Goal: Task Accomplishment & Management: Use online tool/utility

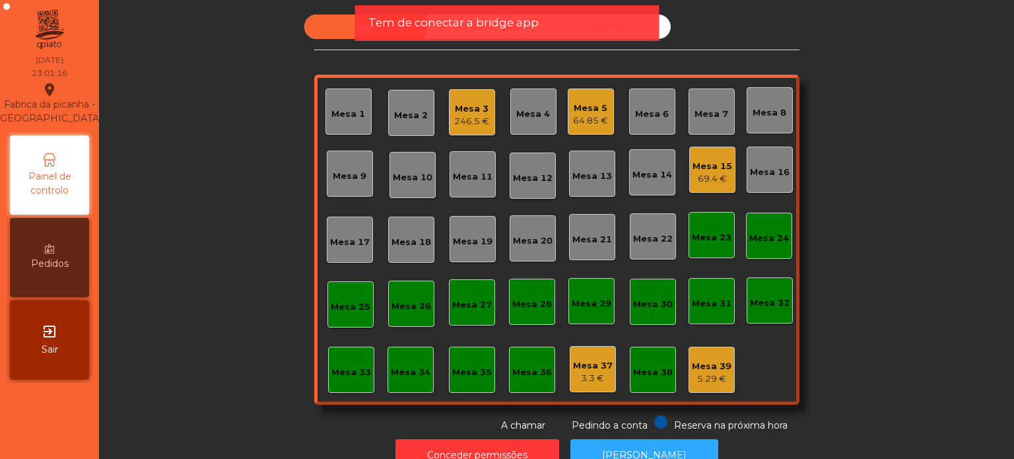
click at [483, 29] on span "Tem de conectar a bridge app" at bounding box center [453, 23] width 170 height 17
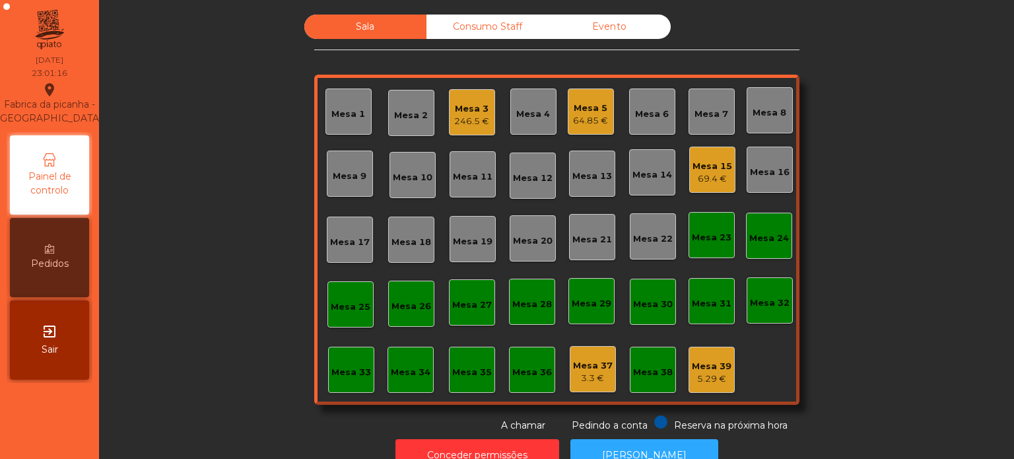
click at [483, 29] on div "Consumo Staff" at bounding box center [488, 27] width 122 height 24
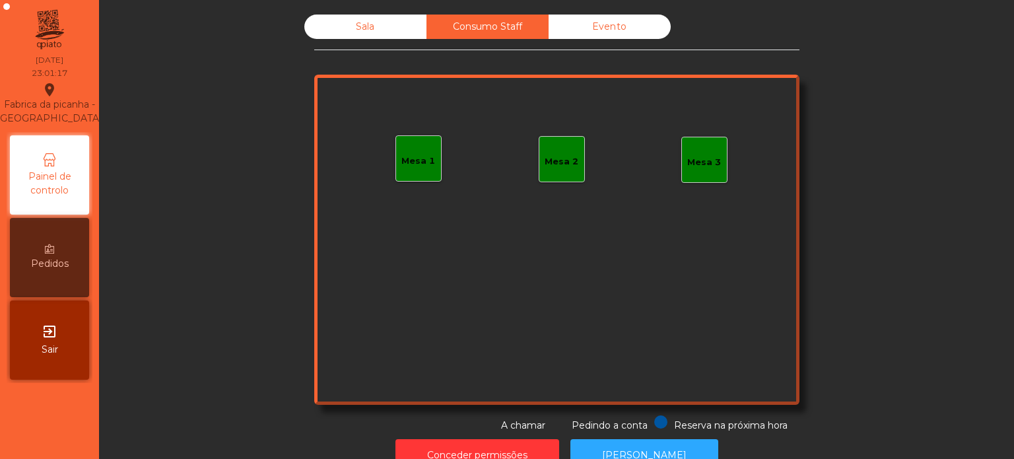
click at [442, 145] on div "Mesa 1 Mesa 2 Mesa 3" at bounding box center [556, 240] width 485 height 330
click at [425, 148] on div "Mesa 1" at bounding box center [418, 158] width 46 height 46
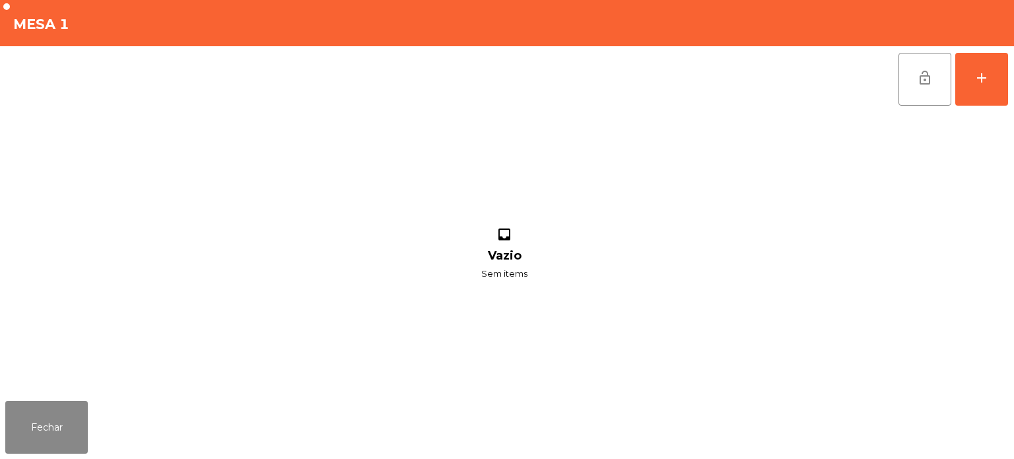
click at [953, 59] on div "lock_open add" at bounding box center [953, 79] width 111 height 66
click at [973, 72] on button "add" at bounding box center [981, 79] width 53 height 53
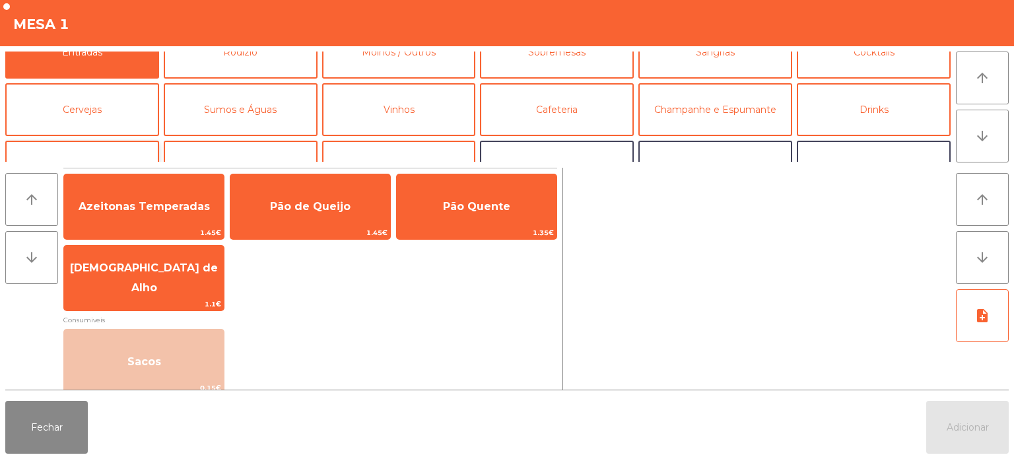
scroll to position [26, 0]
click at [135, 142] on button "Consumo Staff" at bounding box center [82, 166] width 154 height 53
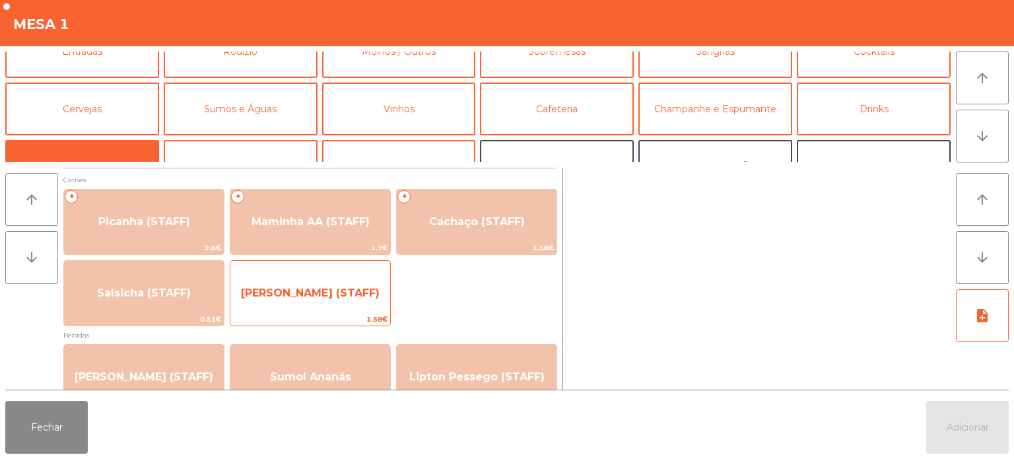
click at [273, 297] on span "[PERSON_NAME] (STAFF)" at bounding box center [310, 293] width 139 height 13
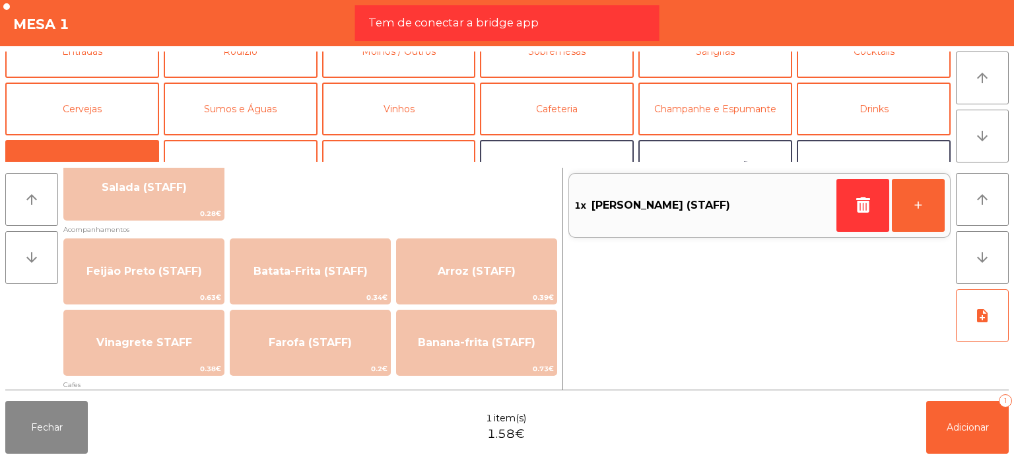
scroll to position [580, 0]
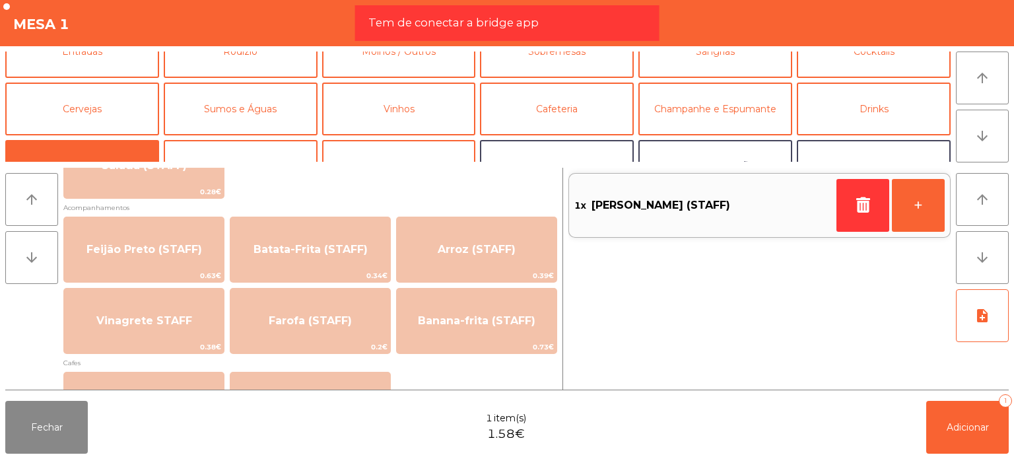
click at [539, 212] on span "Acompanhamentos" at bounding box center [310, 207] width 494 height 13
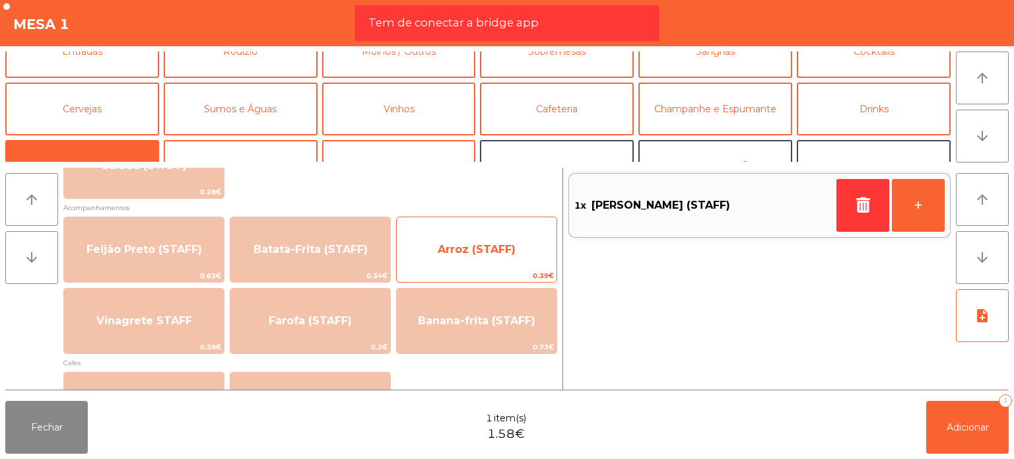
click at [533, 224] on div "Arroz (STAFF) 0.39€" at bounding box center [476, 250] width 161 height 66
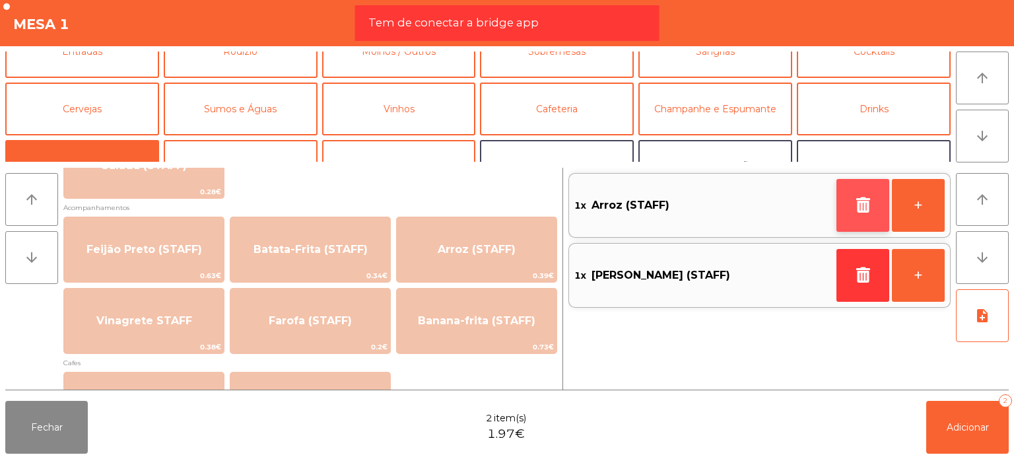
click at [879, 197] on button "button" at bounding box center [863, 205] width 53 height 53
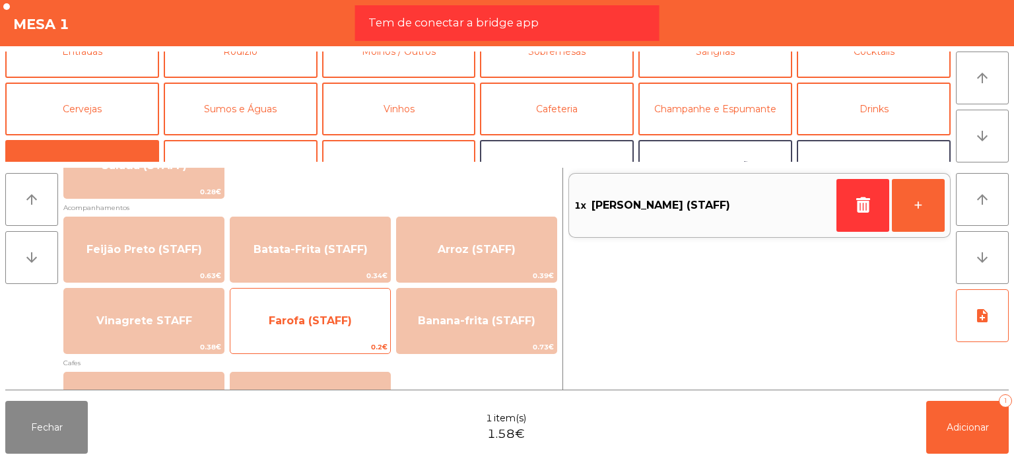
click at [275, 346] on span "0.2€" at bounding box center [310, 347] width 160 height 13
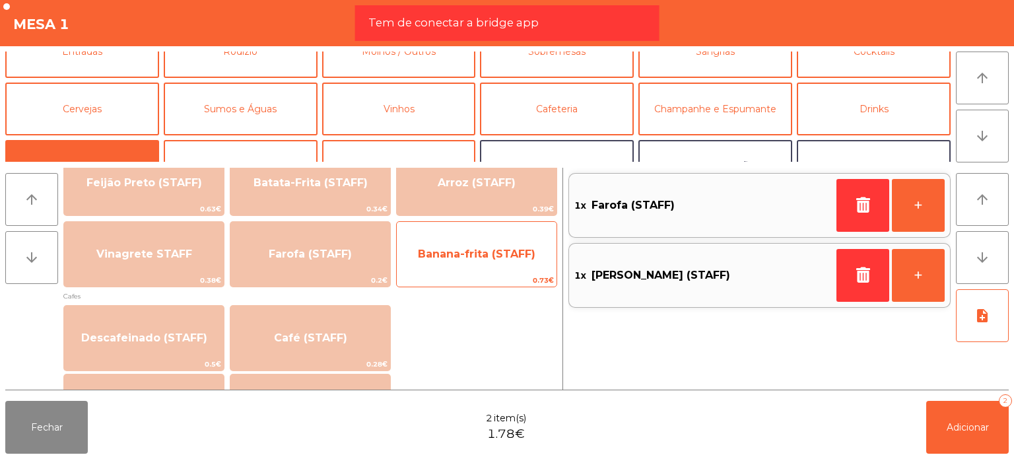
scroll to position [641, 0]
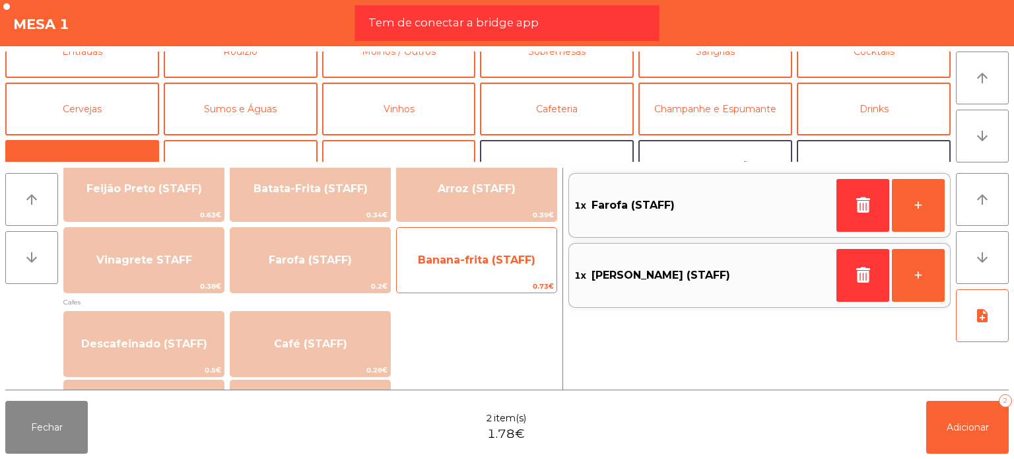
click at [454, 219] on span "0.39€" at bounding box center [477, 215] width 160 height 13
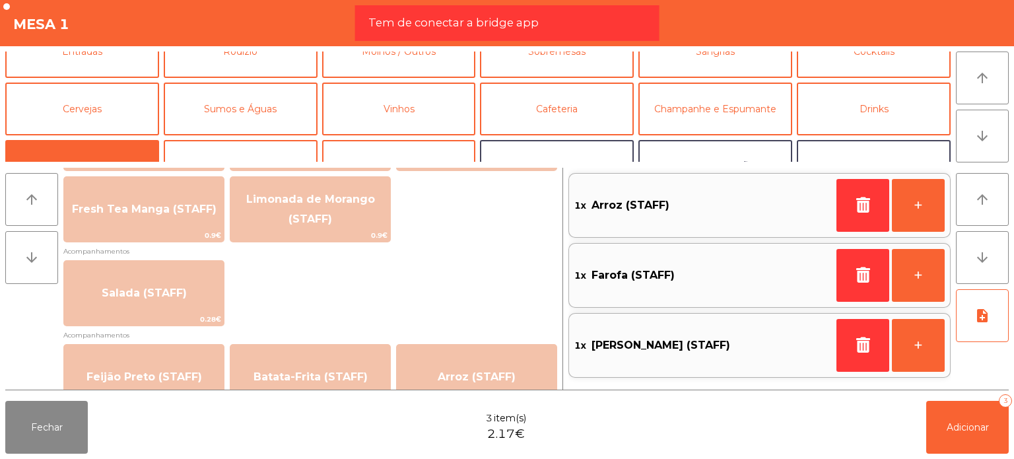
scroll to position [409, 0]
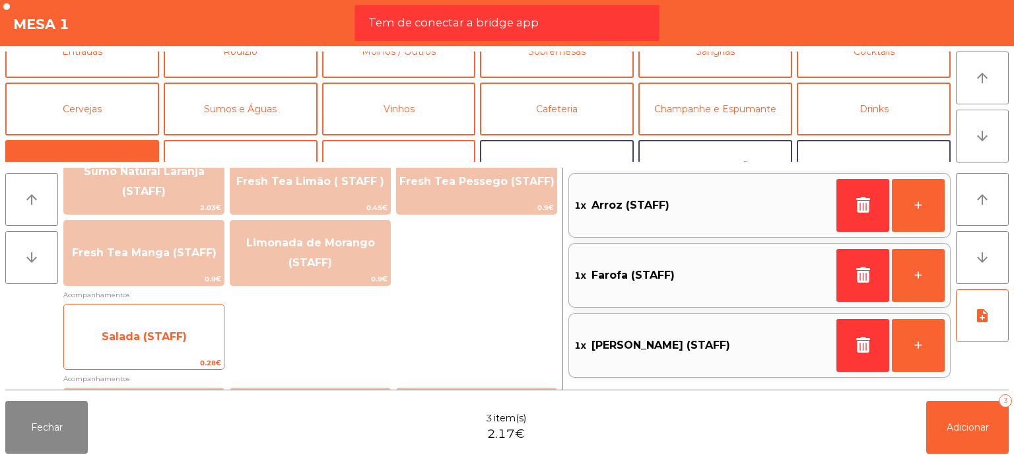
click at [178, 316] on div "Salada (STAFF) 0.28€" at bounding box center [143, 337] width 161 height 66
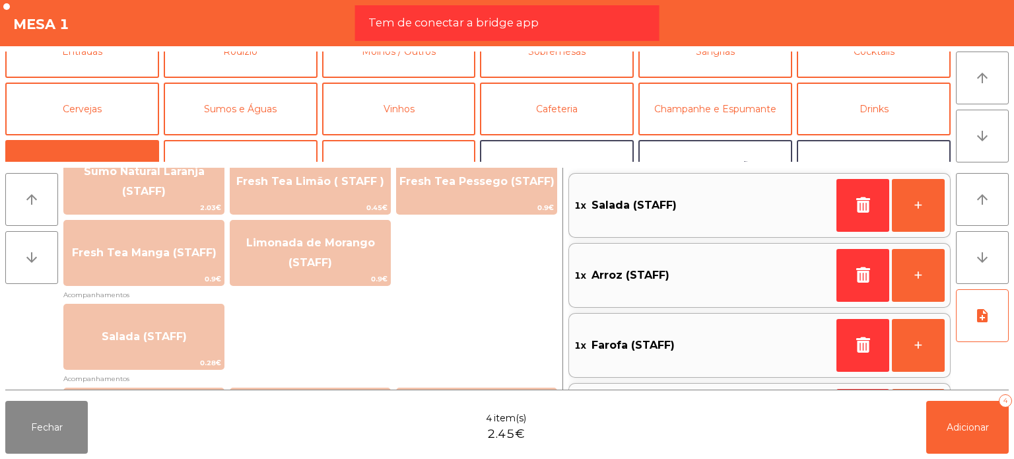
scroll to position [61, 0]
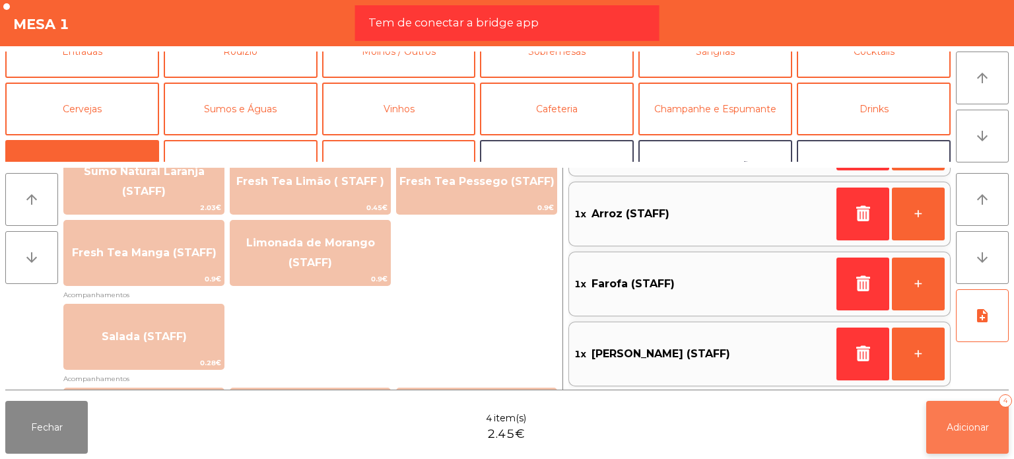
click at [954, 434] on button "Adicionar 4" at bounding box center [967, 427] width 83 height 53
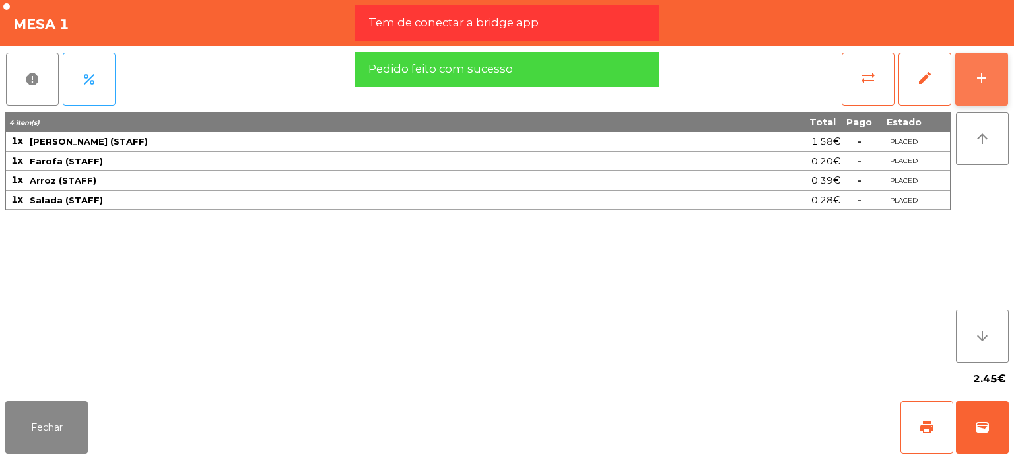
click at [977, 80] on div "add" at bounding box center [982, 78] width 16 height 16
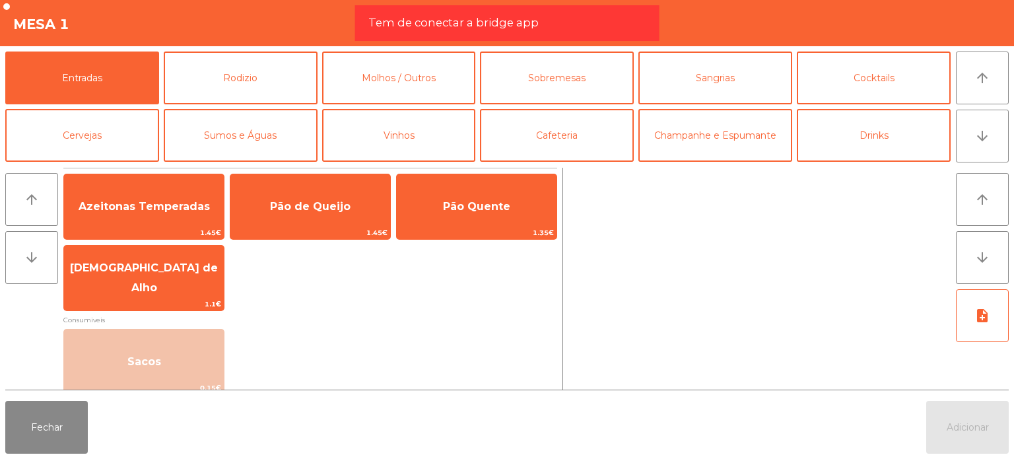
scroll to position [61, 0]
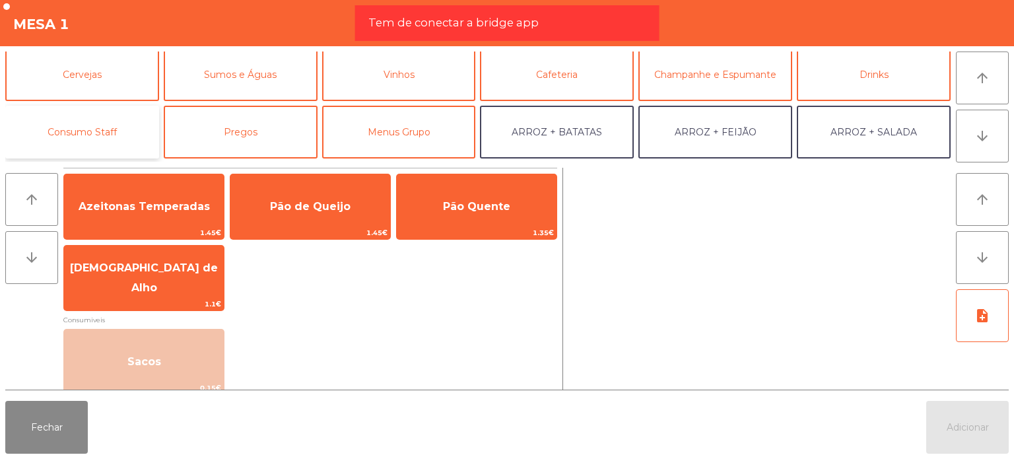
click at [156, 126] on button "Consumo Staff" at bounding box center [82, 132] width 154 height 53
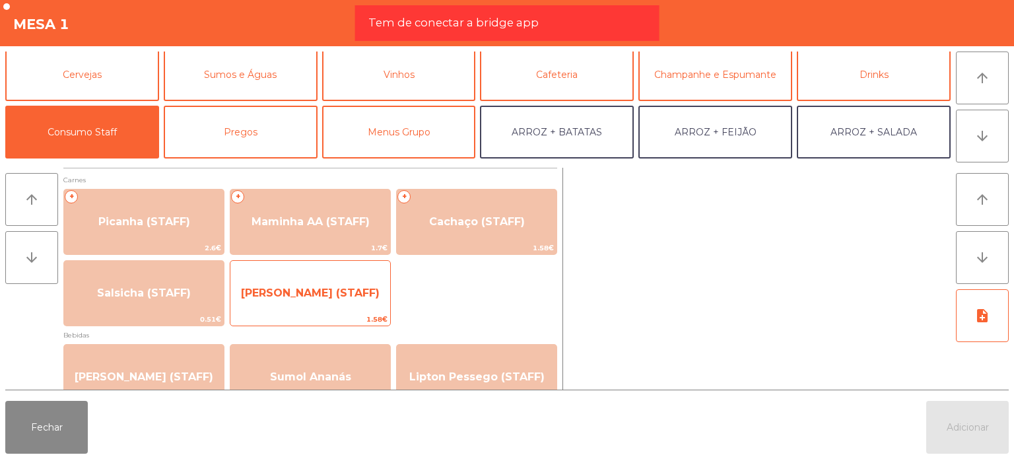
click at [281, 268] on div "Lombinho Frango (STAFF) 1.58€" at bounding box center [310, 293] width 161 height 66
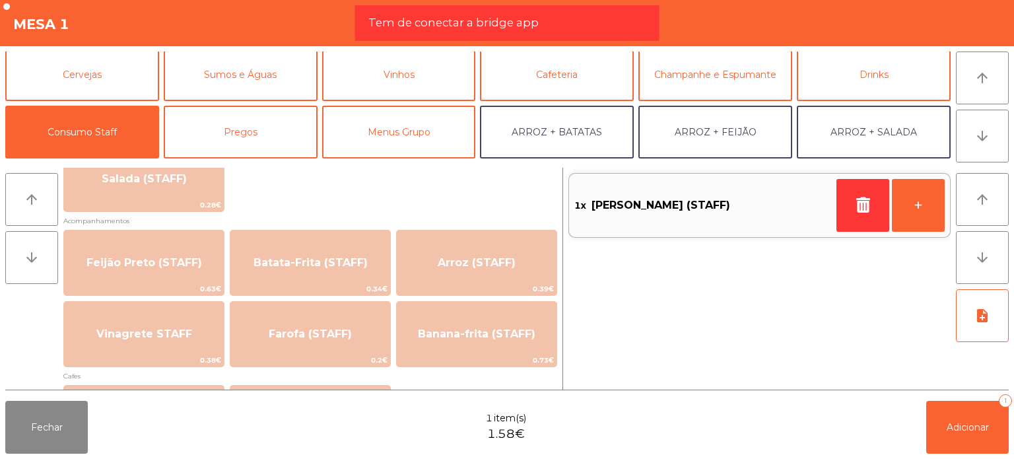
scroll to position [646, 0]
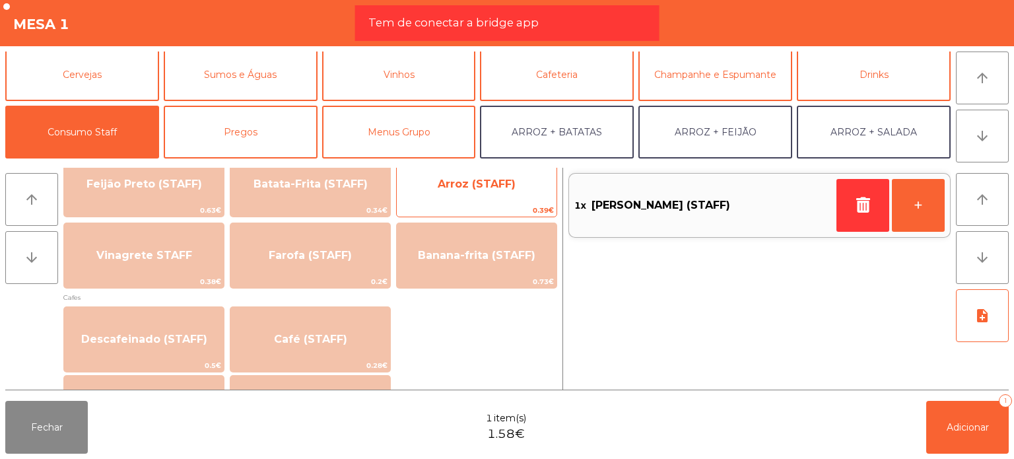
click at [497, 195] on span "Arroz (STAFF)" at bounding box center [477, 184] width 160 height 36
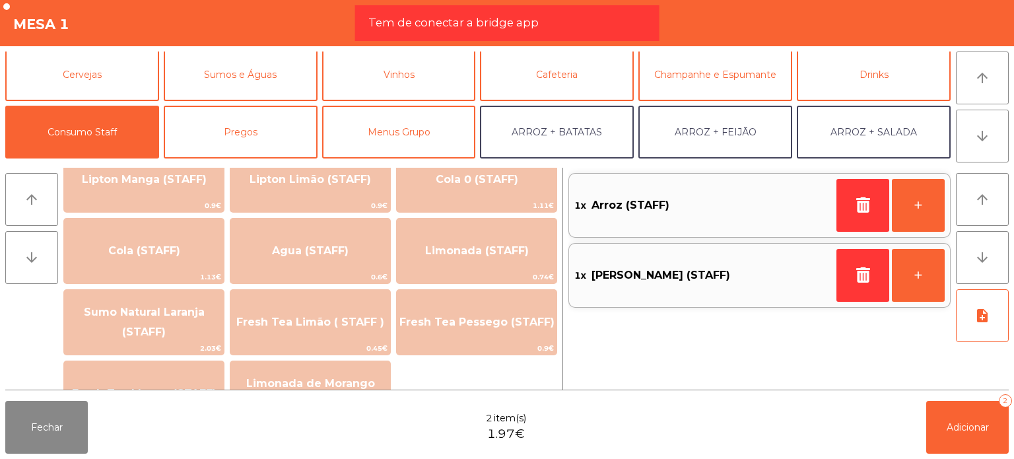
scroll to position [0, 0]
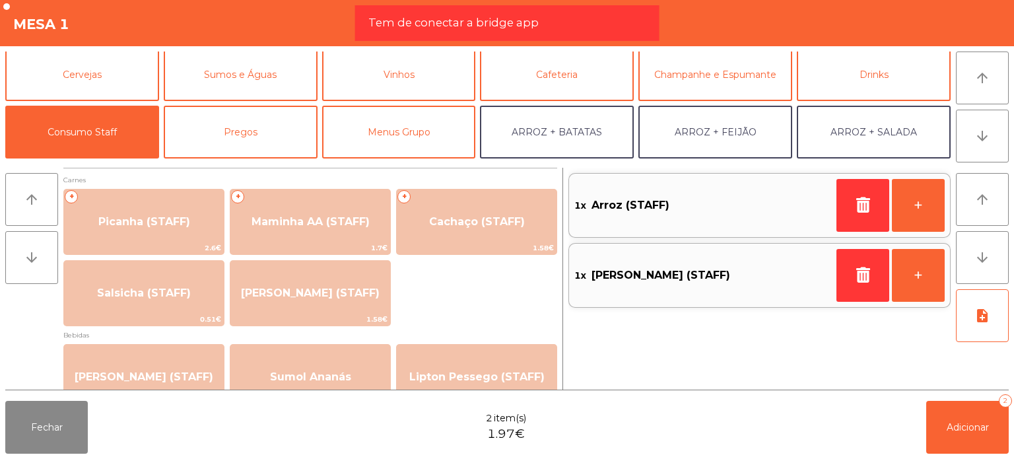
click at [466, 296] on div "+ Picanha (STAFF) 2.6€ + Maminha AA (STAFF) 1.7€ + Cachaço (STAFF) 1.58€ Salsic…" at bounding box center [310, 257] width 494 height 137
click at [985, 308] on icon "note_add" at bounding box center [982, 316] width 16 height 16
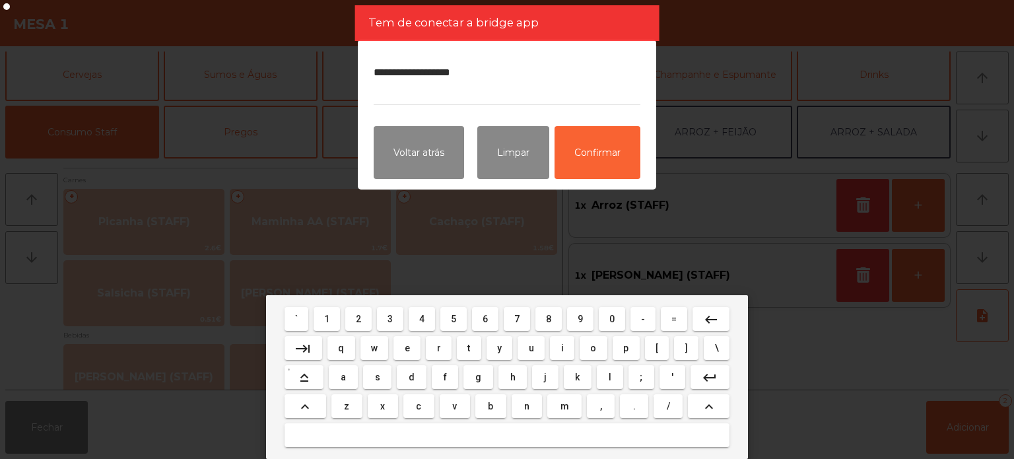
click at [421, 81] on textarea "**********" at bounding box center [507, 80] width 267 height 50
type textarea "**********"
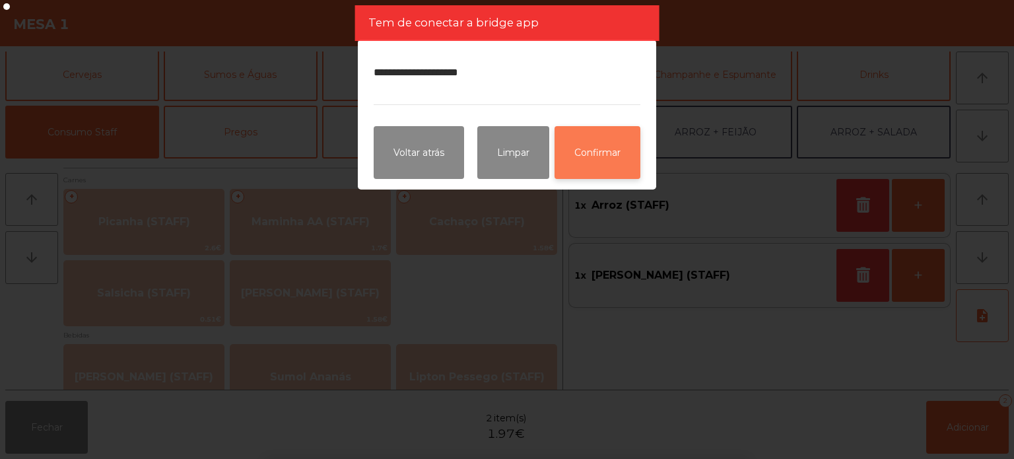
click at [568, 168] on button "Confirmar" at bounding box center [598, 152] width 86 height 53
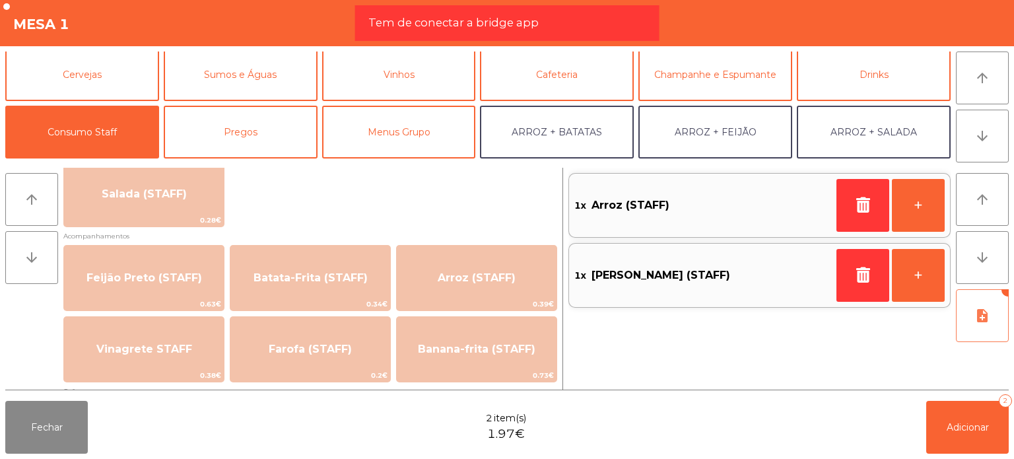
scroll to position [560, 0]
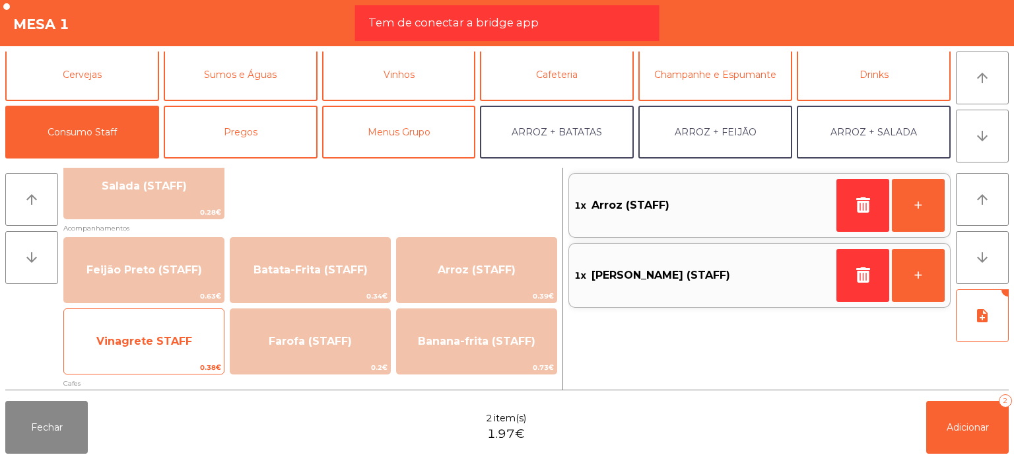
click at [158, 335] on span "Vinagrete STAFF" at bounding box center [144, 341] width 96 height 13
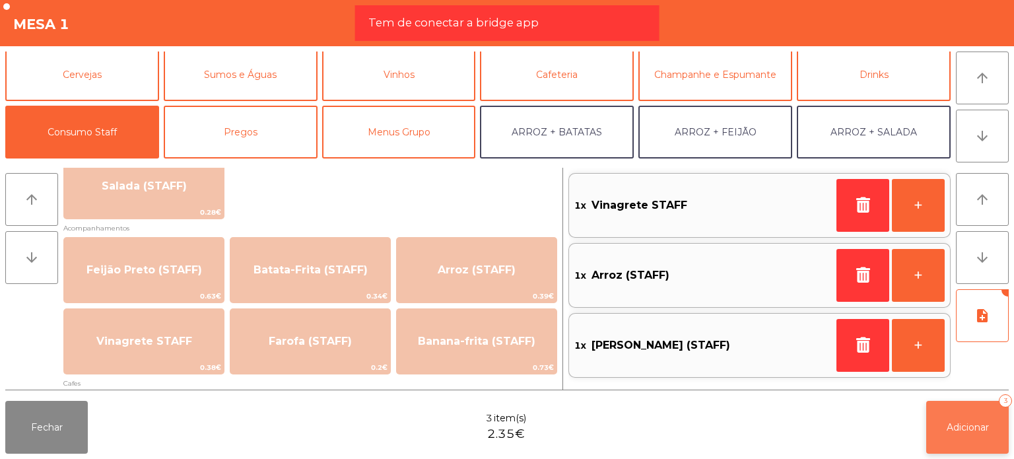
click at [971, 417] on button "Adicionar 3" at bounding box center [967, 427] width 83 height 53
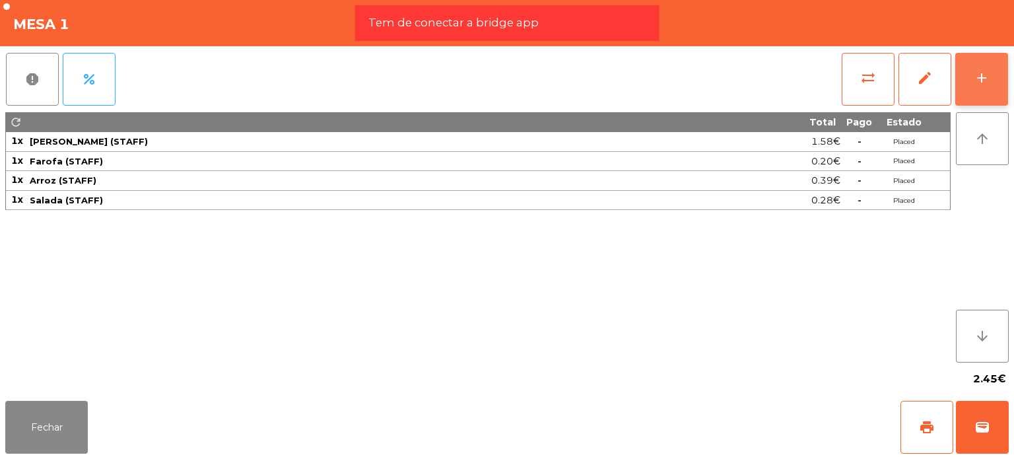
click at [989, 92] on button "add" at bounding box center [981, 79] width 53 height 53
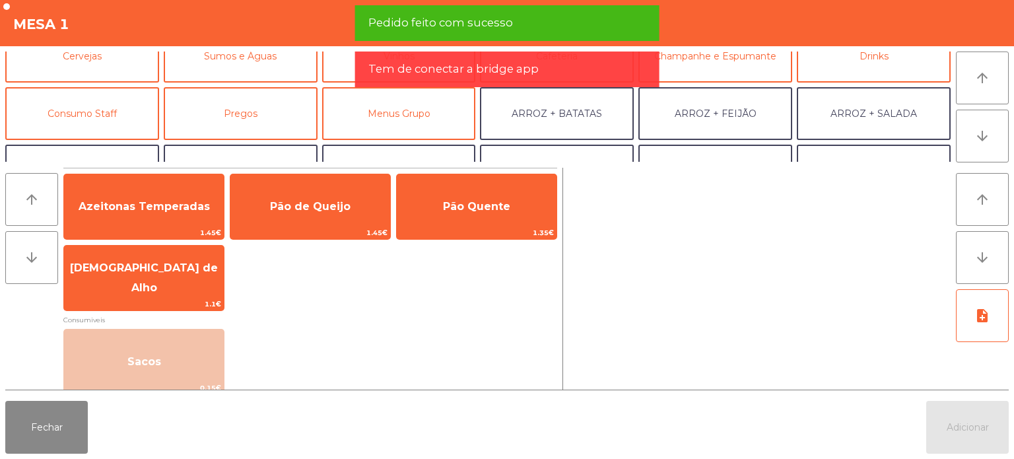
scroll to position [79, 0]
click at [94, 112] on button "Consumo Staff" at bounding box center [82, 113] width 154 height 53
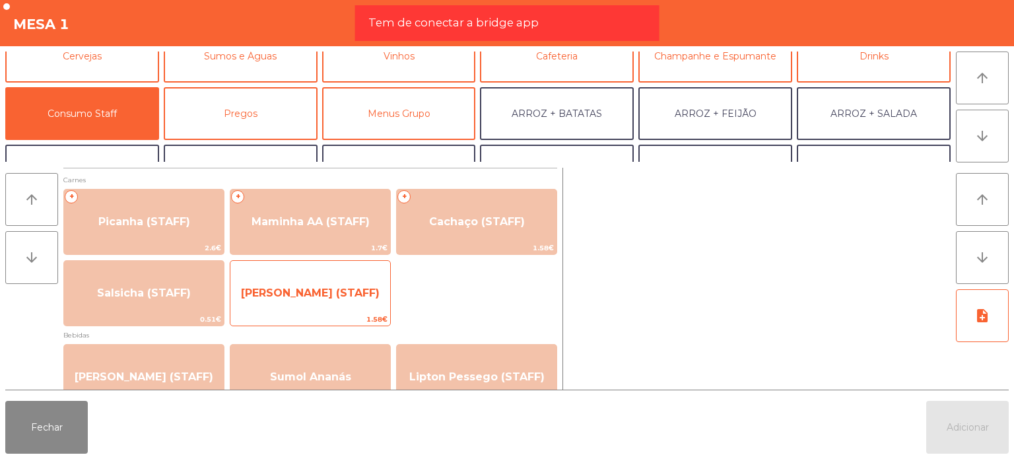
click at [337, 298] on span "[PERSON_NAME] (STAFF)" at bounding box center [310, 293] width 139 height 13
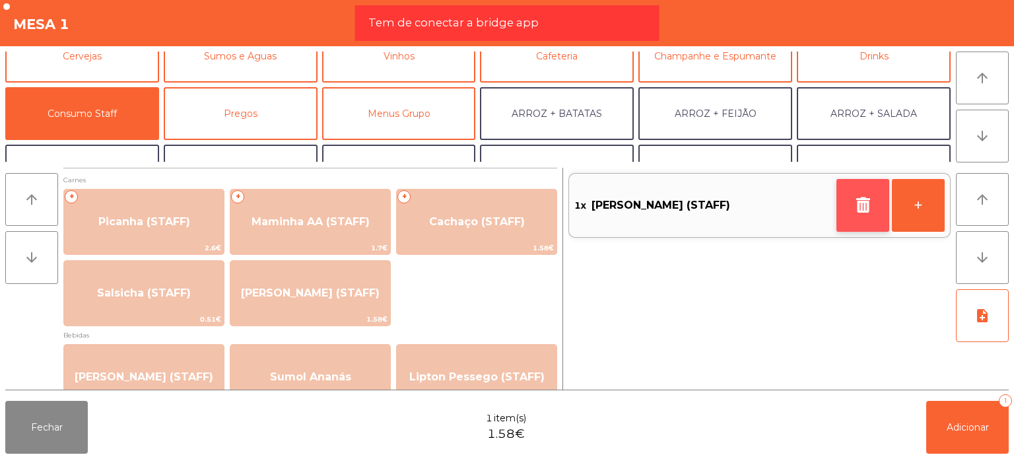
click at [864, 191] on button "button" at bounding box center [863, 205] width 53 height 53
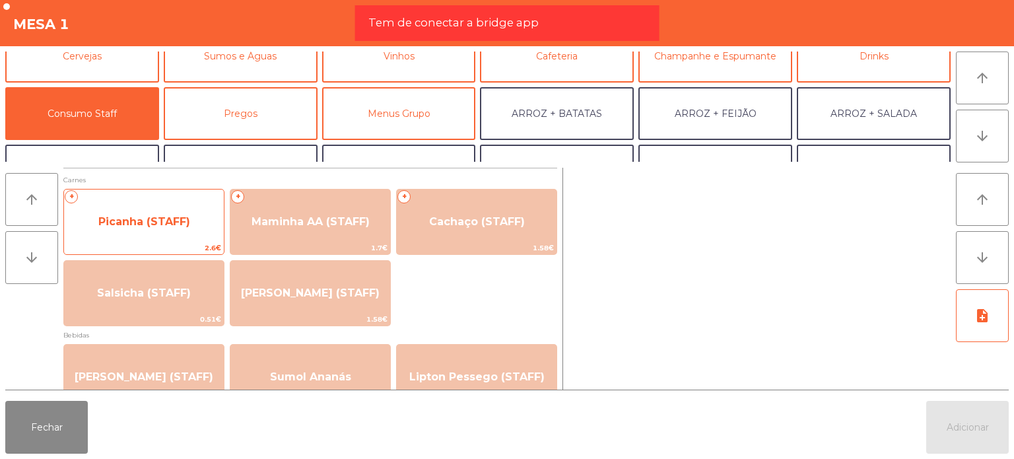
click at [134, 224] on span "Picanha (STAFF)" at bounding box center [144, 221] width 92 height 13
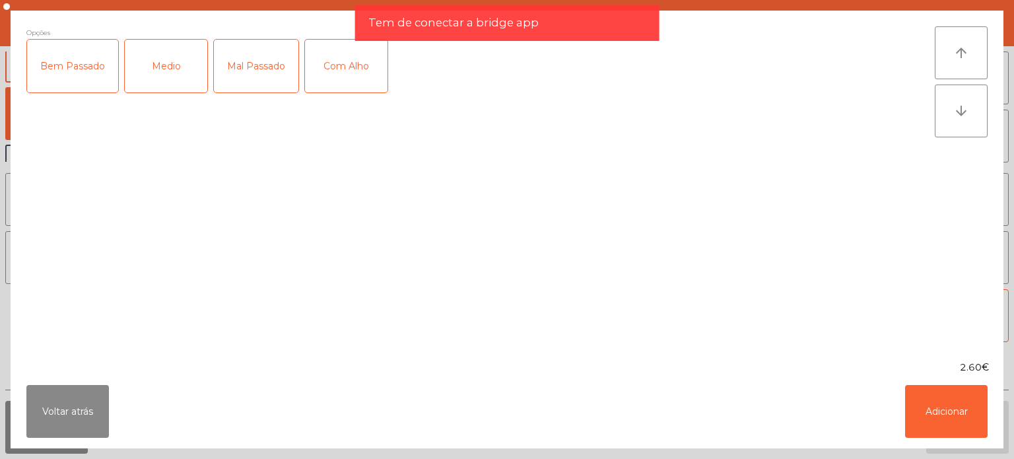
click at [158, 89] on div "Medio" at bounding box center [166, 66] width 83 height 53
click at [936, 407] on button "Adicionar" at bounding box center [946, 411] width 83 height 53
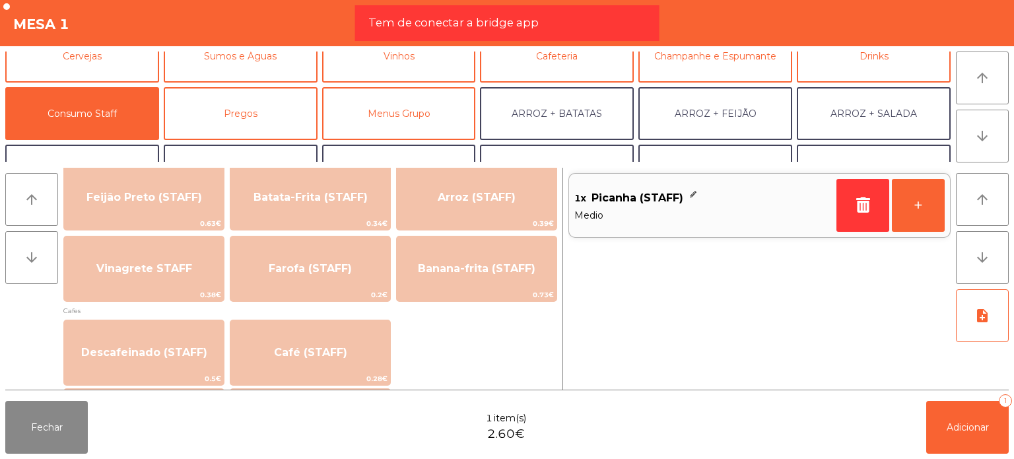
scroll to position [631, 0]
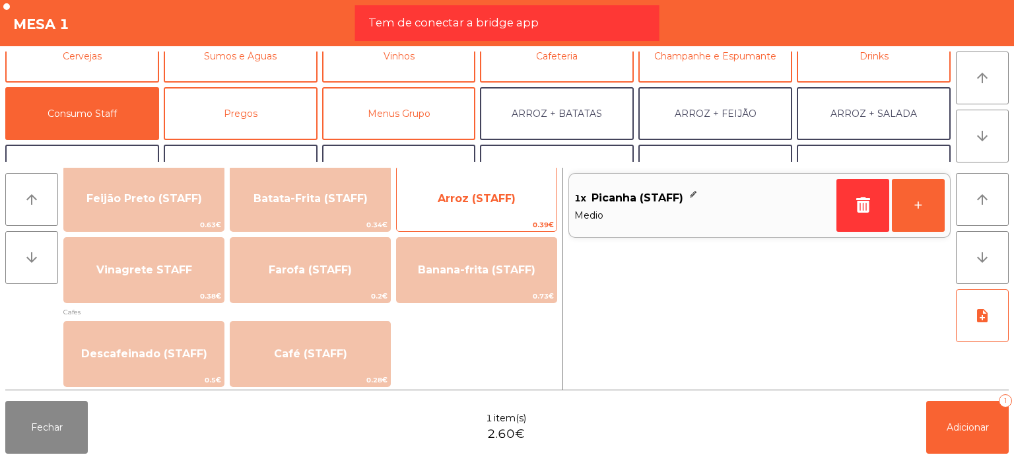
click at [460, 207] on span "Arroz (STAFF)" at bounding box center [477, 199] width 160 height 36
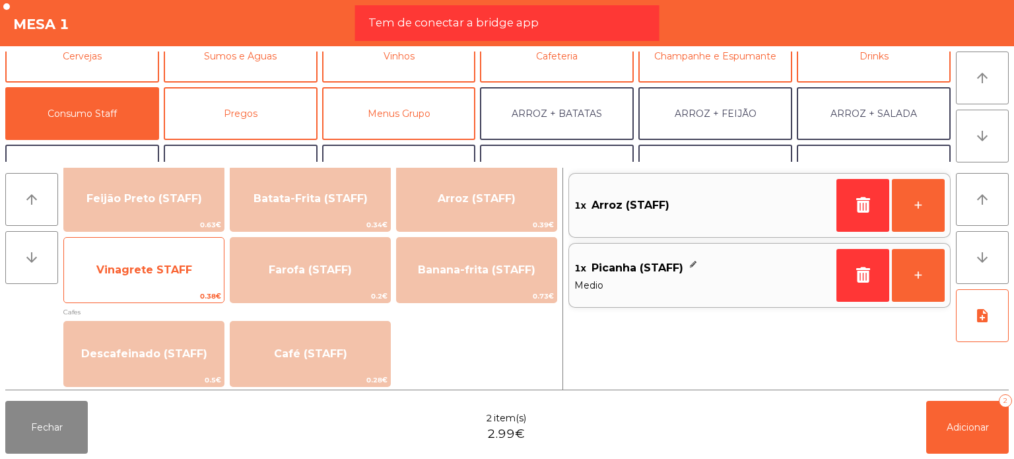
click at [200, 250] on div "Vinagrete STAFF 0.38€" at bounding box center [143, 270] width 161 height 66
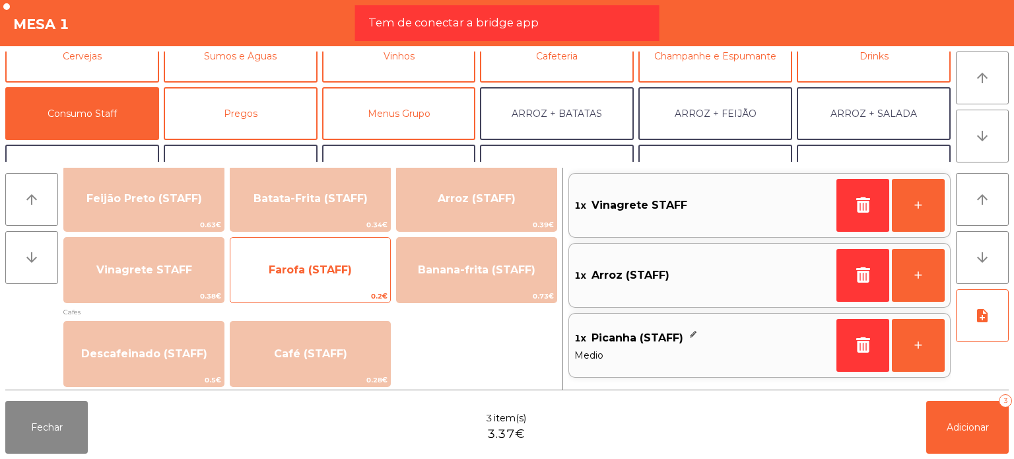
click at [335, 271] on span "Farofa (STAFF)" at bounding box center [310, 269] width 83 height 13
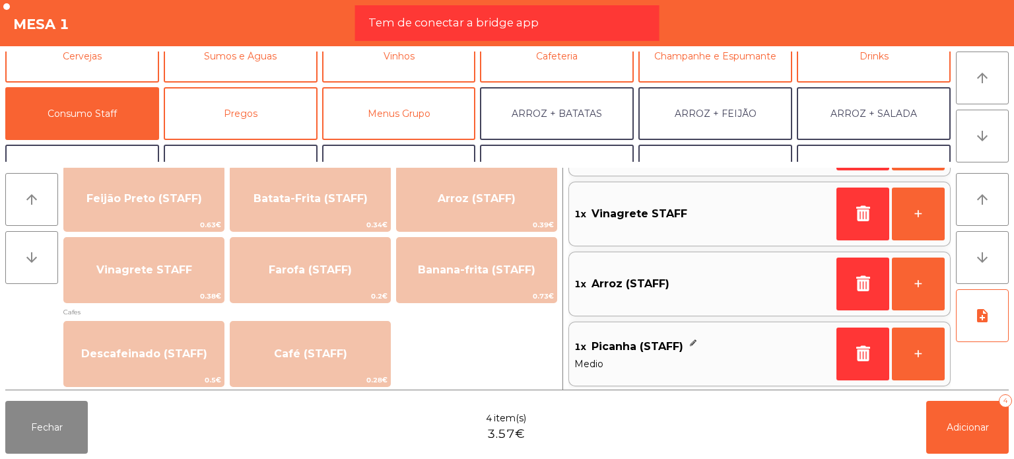
scroll to position [0, 0]
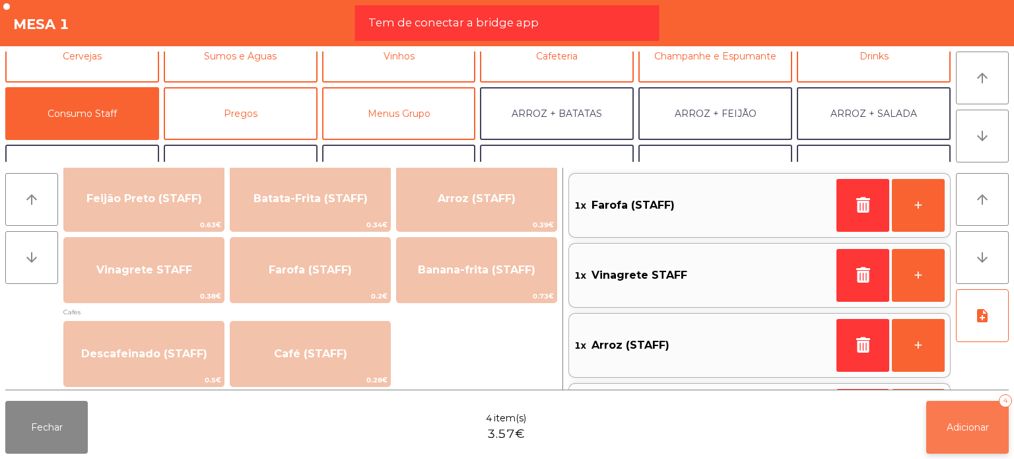
click at [998, 421] on button "Adicionar 4" at bounding box center [967, 427] width 83 height 53
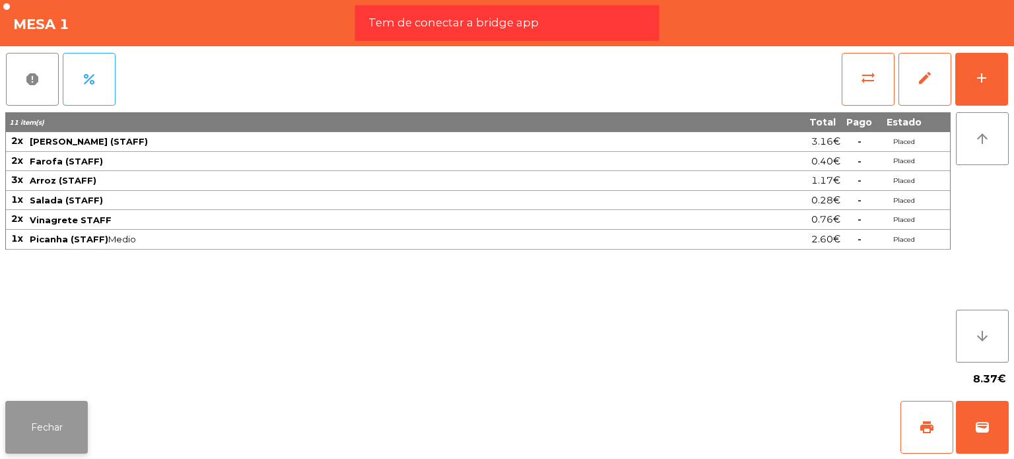
click at [63, 401] on button "Fechar" at bounding box center [46, 427] width 83 height 53
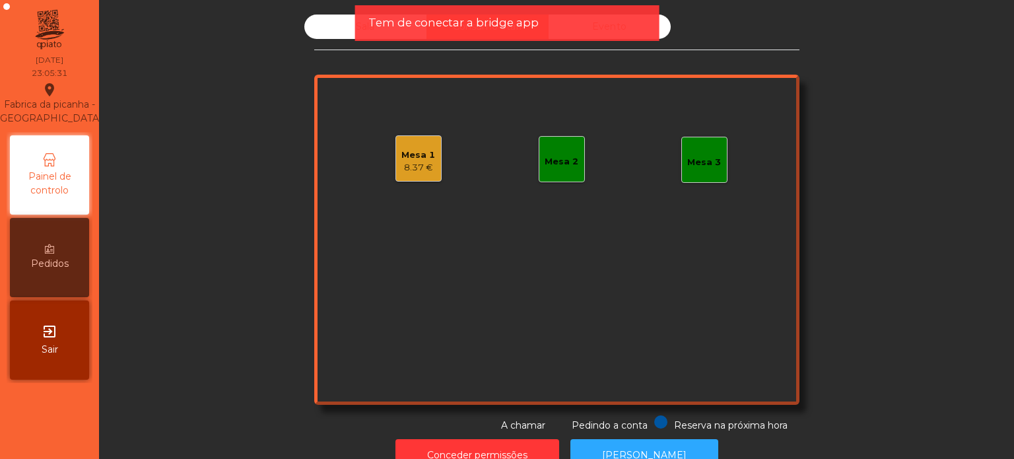
click at [411, 176] on div "Mesa 1 8.37 €" at bounding box center [418, 158] width 46 height 46
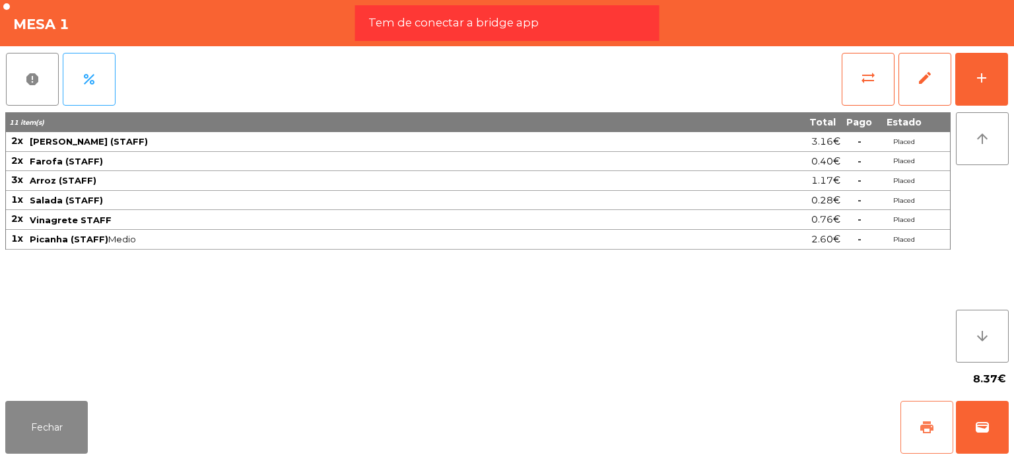
click at [917, 419] on button "print" at bounding box center [927, 427] width 53 height 53
click at [31, 83] on span "report" at bounding box center [32, 79] width 16 height 16
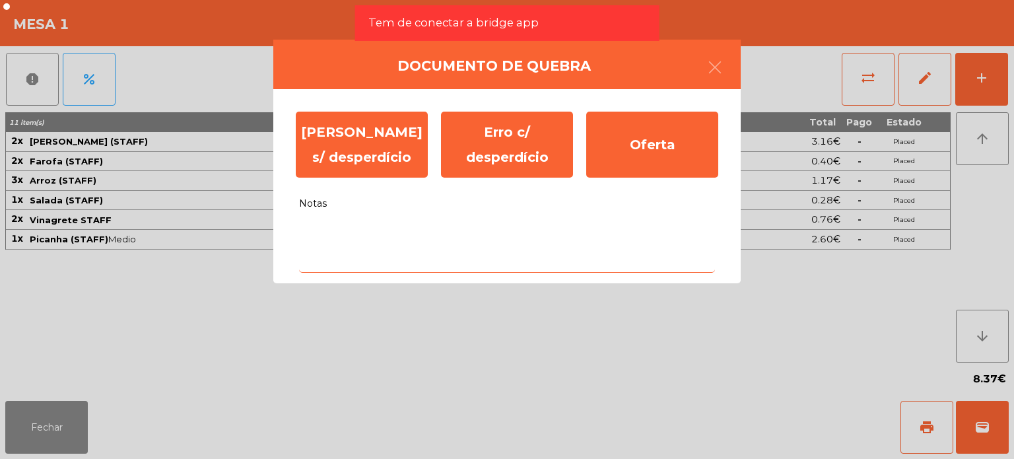
click at [480, 233] on textarea "Notas" at bounding box center [507, 245] width 416 height 55
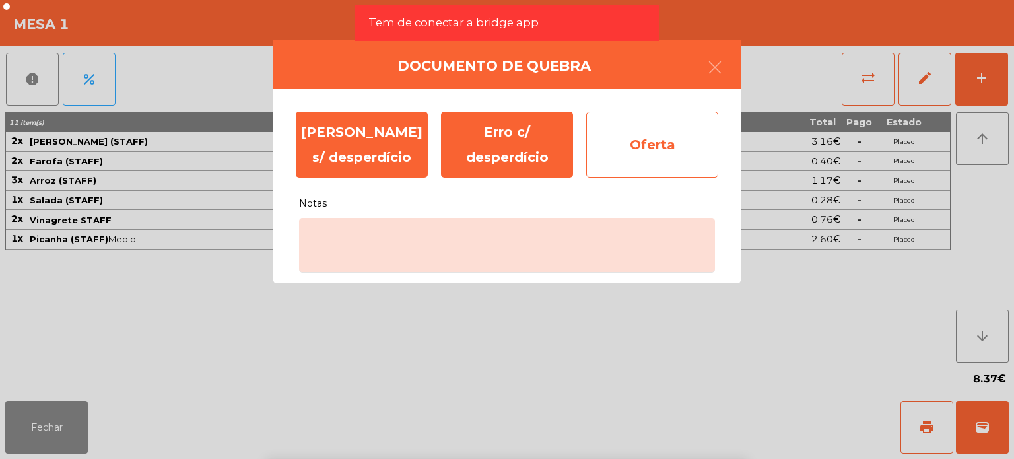
click at [654, 145] on div "Oferta" at bounding box center [652, 145] width 132 height 66
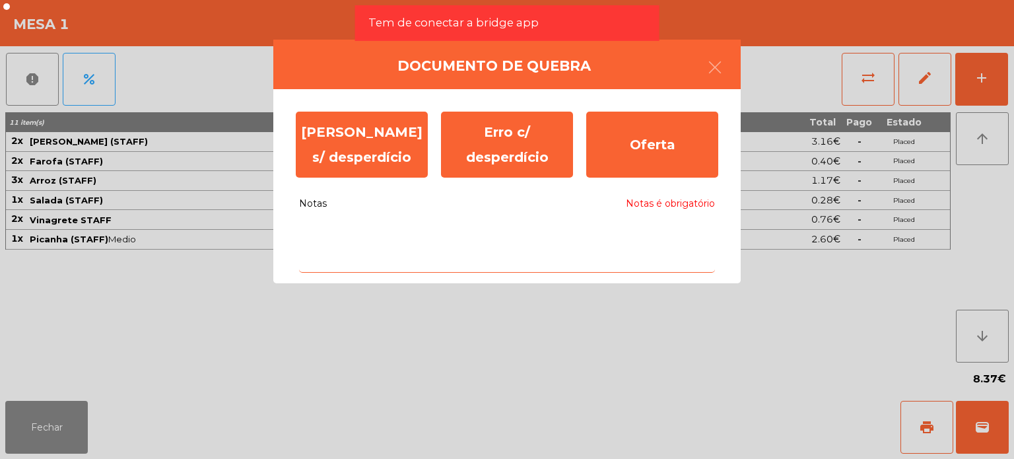
click at [695, 226] on textarea "Notas Notas é obrigatório" at bounding box center [507, 245] width 416 height 55
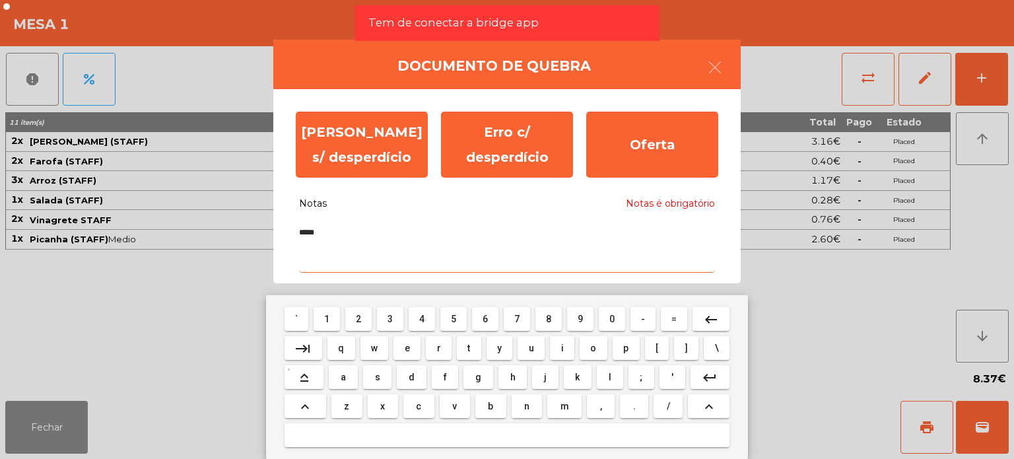
type textarea "*****"
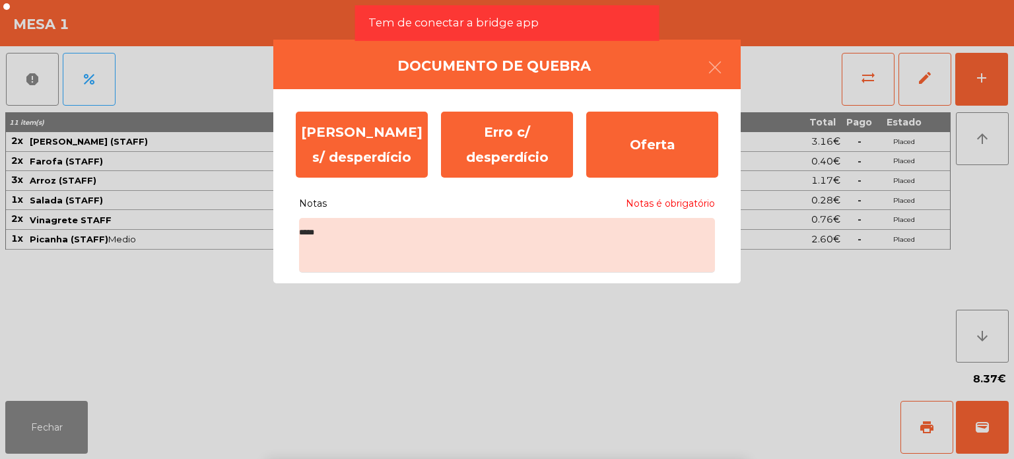
click at [663, 106] on div "[PERSON_NAME] s/ desperdício Erro c/ desperdício Oferta" at bounding box center [507, 144] width 436 height 79
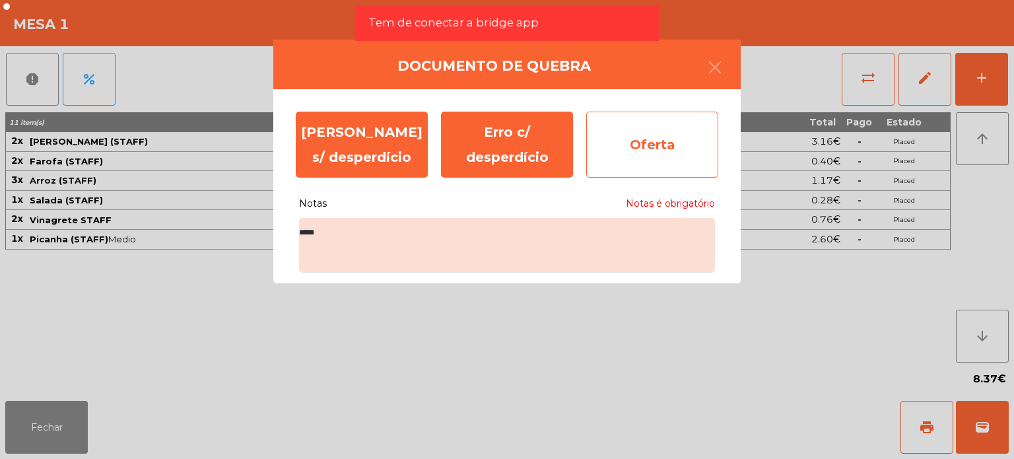
click at [679, 147] on div "Oferta" at bounding box center [652, 145] width 132 height 66
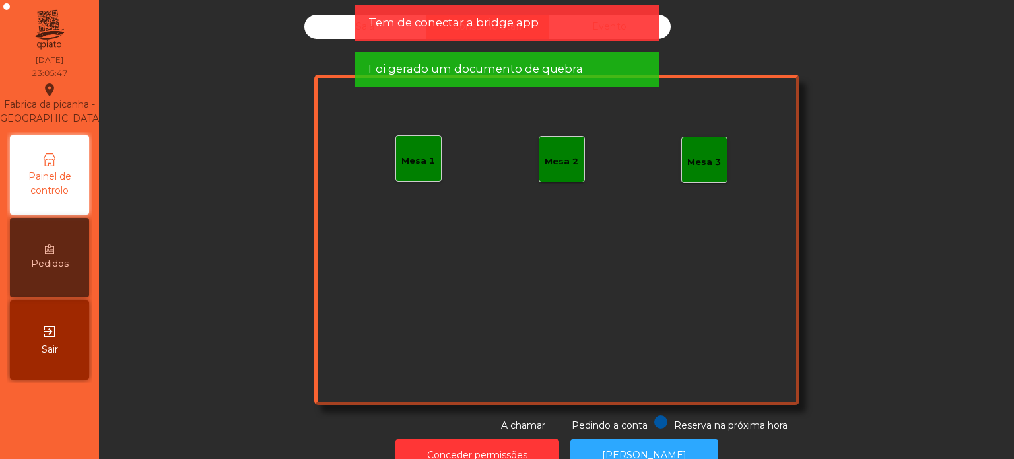
click at [489, 45] on app-alert "Tem de conectar a bridge app Foi gerado um documento de quebra" at bounding box center [507, 51] width 304 height 92
click at [484, 36] on div "Tem de conectar a bridge app" at bounding box center [507, 23] width 304 height 36
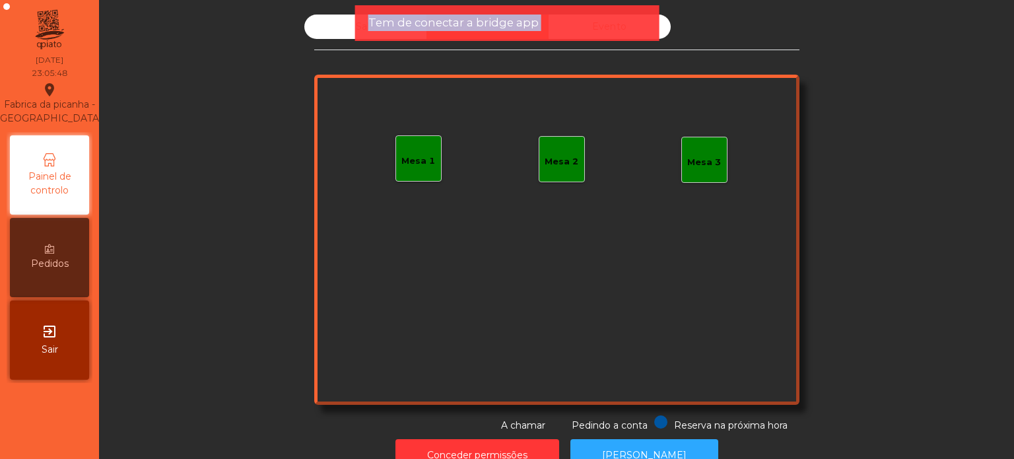
click at [484, 36] on div "Tem de conectar a bridge app" at bounding box center [507, 23] width 304 height 36
click at [476, 29] on span "Tem de conectar a bridge app" at bounding box center [453, 23] width 170 height 17
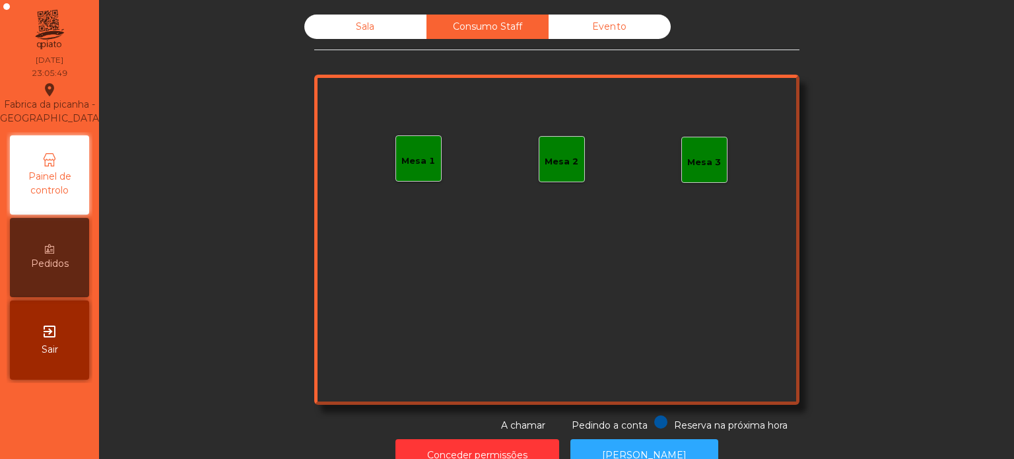
click at [626, 38] on div "Evento" at bounding box center [610, 27] width 122 height 24
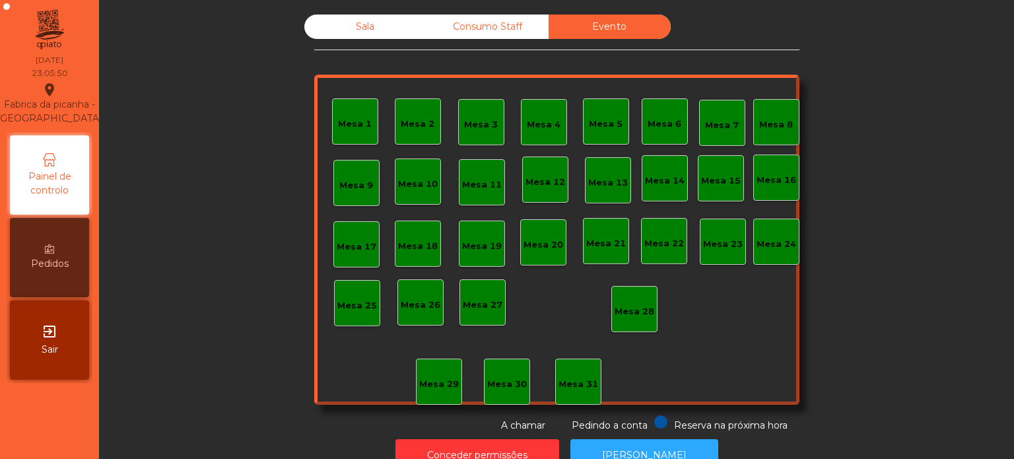
click at [355, 22] on div "Sala" at bounding box center [365, 27] width 122 height 24
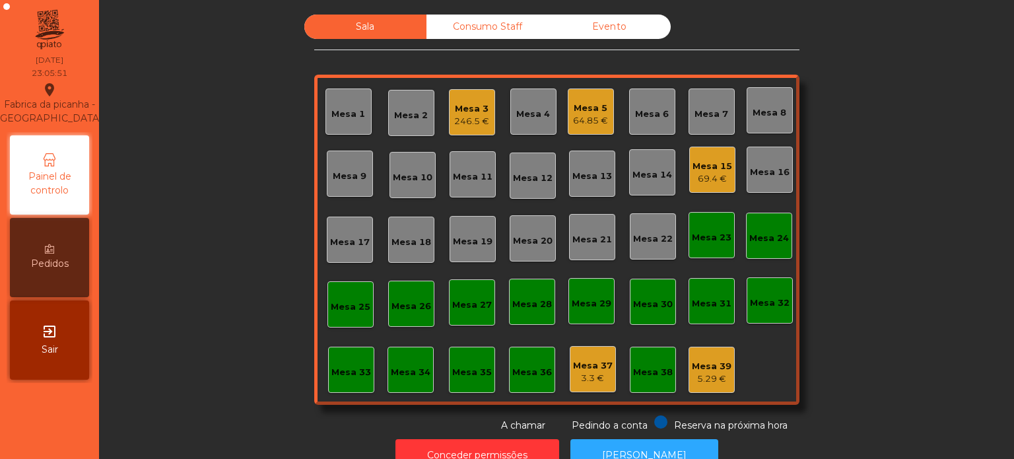
click at [592, 118] on div "64.85 €" at bounding box center [590, 120] width 35 height 13
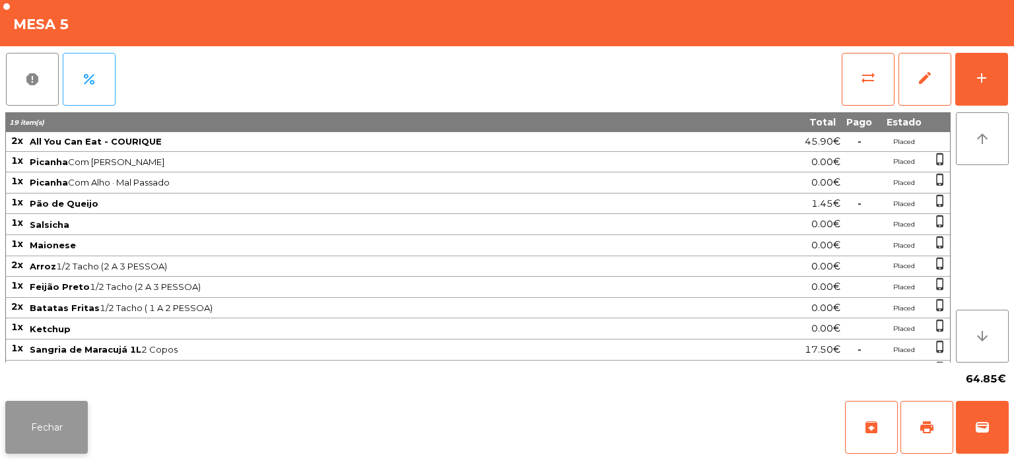
click at [34, 440] on button "Fechar" at bounding box center [46, 427] width 83 height 53
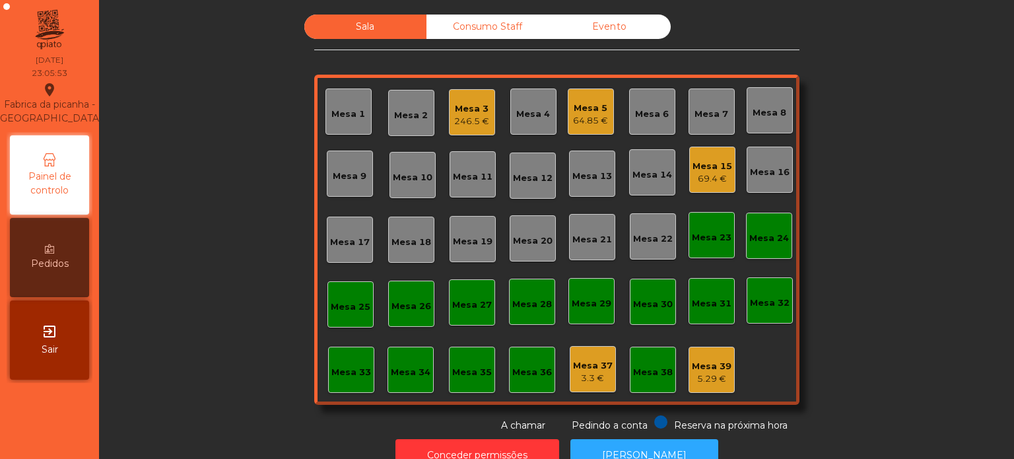
click at [587, 372] on div "3.3 €" at bounding box center [593, 378] width 40 height 13
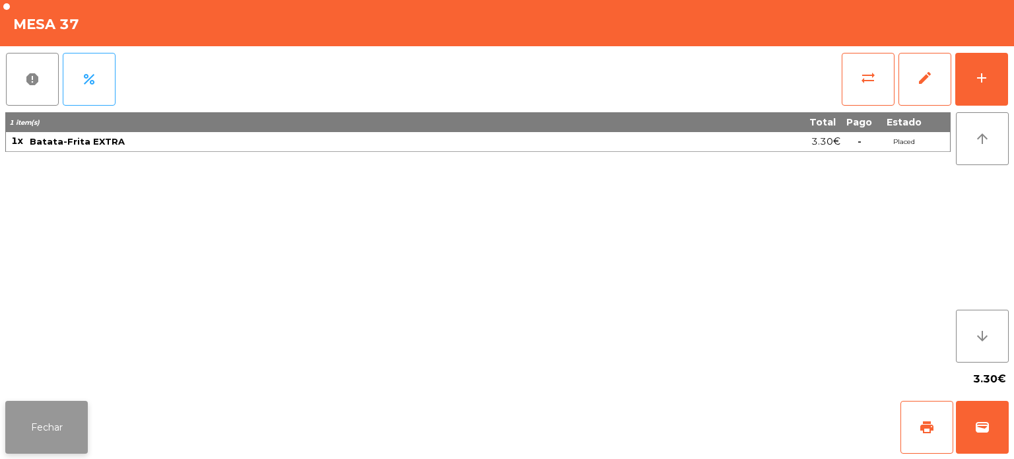
click at [61, 411] on button "Fechar" at bounding box center [46, 427] width 83 height 53
